Goal: Navigation & Orientation: Find specific page/section

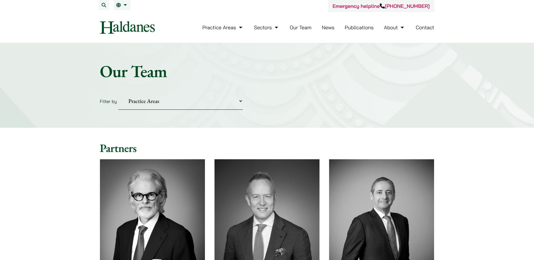
click at [303, 27] on link "Our Team" at bounding box center [301, 27] width 22 height 6
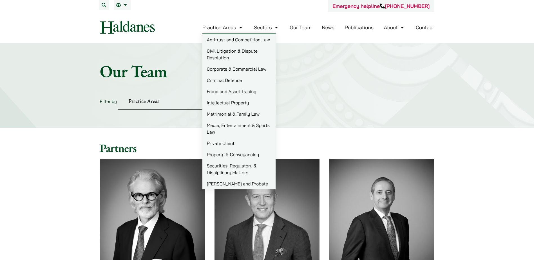
click at [227, 29] on link "Practice Areas" at bounding box center [222, 27] width 41 height 6
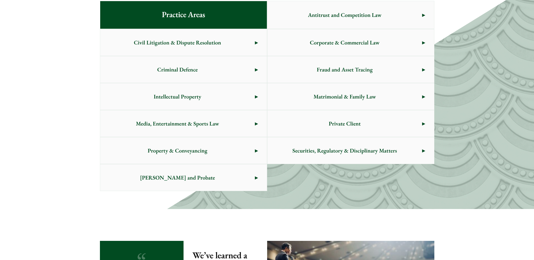
scroll to position [317, 0]
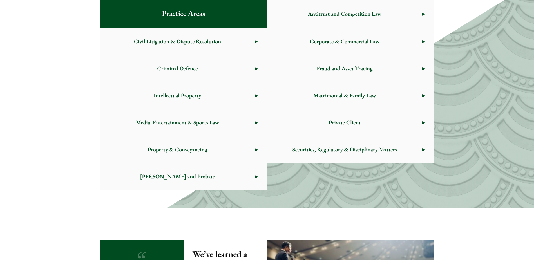
click at [369, 120] on span "Private Client" at bounding box center [344, 122] width 155 height 26
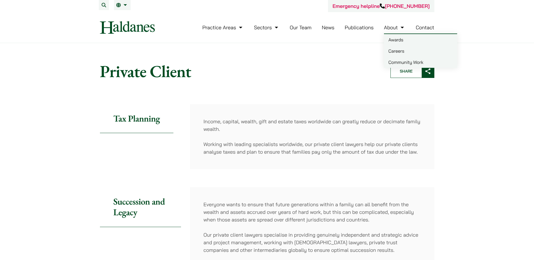
click at [396, 50] on link "Careers" at bounding box center [420, 50] width 73 height 11
